Goal: Task Accomplishment & Management: Complete application form

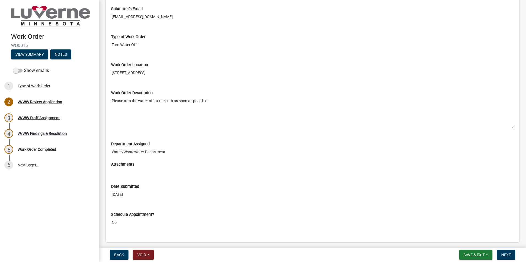
scroll to position [77, 0]
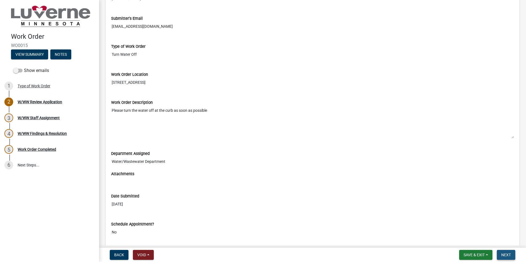
click at [506, 254] on span "Next" at bounding box center [506, 255] width 10 height 4
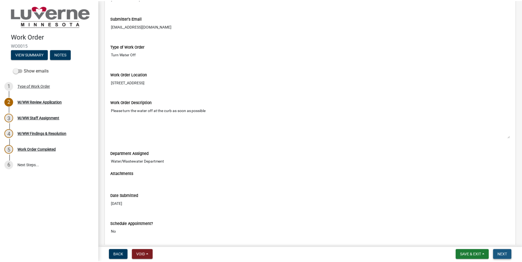
scroll to position [0, 0]
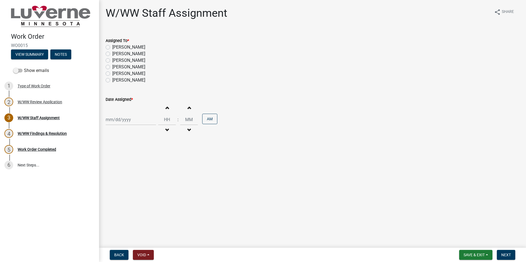
click at [112, 48] on label "[PERSON_NAME]" at bounding box center [128, 47] width 33 height 7
click at [112, 48] on input "[PERSON_NAME]" at bounding box center [114, 46] width 4 height 4
radio input "true"
select select "10"
select select "2025"
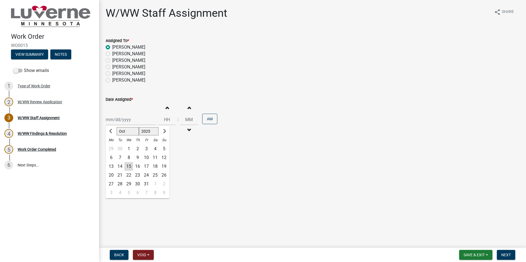
click at [123, 123] on div "[PERSON_NAME] Feb Mar Apr [PERSON_NAME][DATE] Oct Nov [DATE] 1526 1527 1528 152…" at bounding box center [131, 119] width 50 height 11
click at [129, 164] on div "15" at bounding box center [128, 166] width 9 height 9
type input "[DATE]"
click at [166, 120] on input "Hours" at bounding box center [167, 119] width 18 height 11
type input "07"
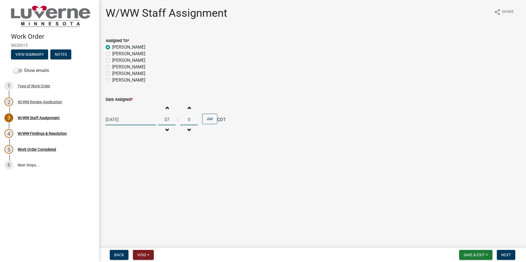
type input "00"
click at [375, 144] on div "W/WW Staff Assignment share Share Assigned To * [PERSON_NAME] [PERSON_NAME] [PE…" at bounding box center [313, 77] width 422 height 140
click at [510, 256] on span "Next" at bounding box center [506, 255] width 10 height 4
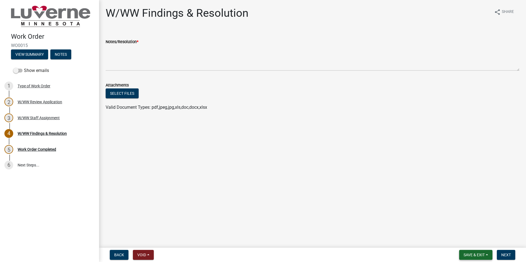
click at [471, 256] on span "Save & Exit" at bounding box center [474, 255] width 21 height 4
click at [471, 240] on button "Save & Exit" at bounding box center [471, 240] width 44 height 13
